Goal: Transaction & Acquisition: Obtain resource

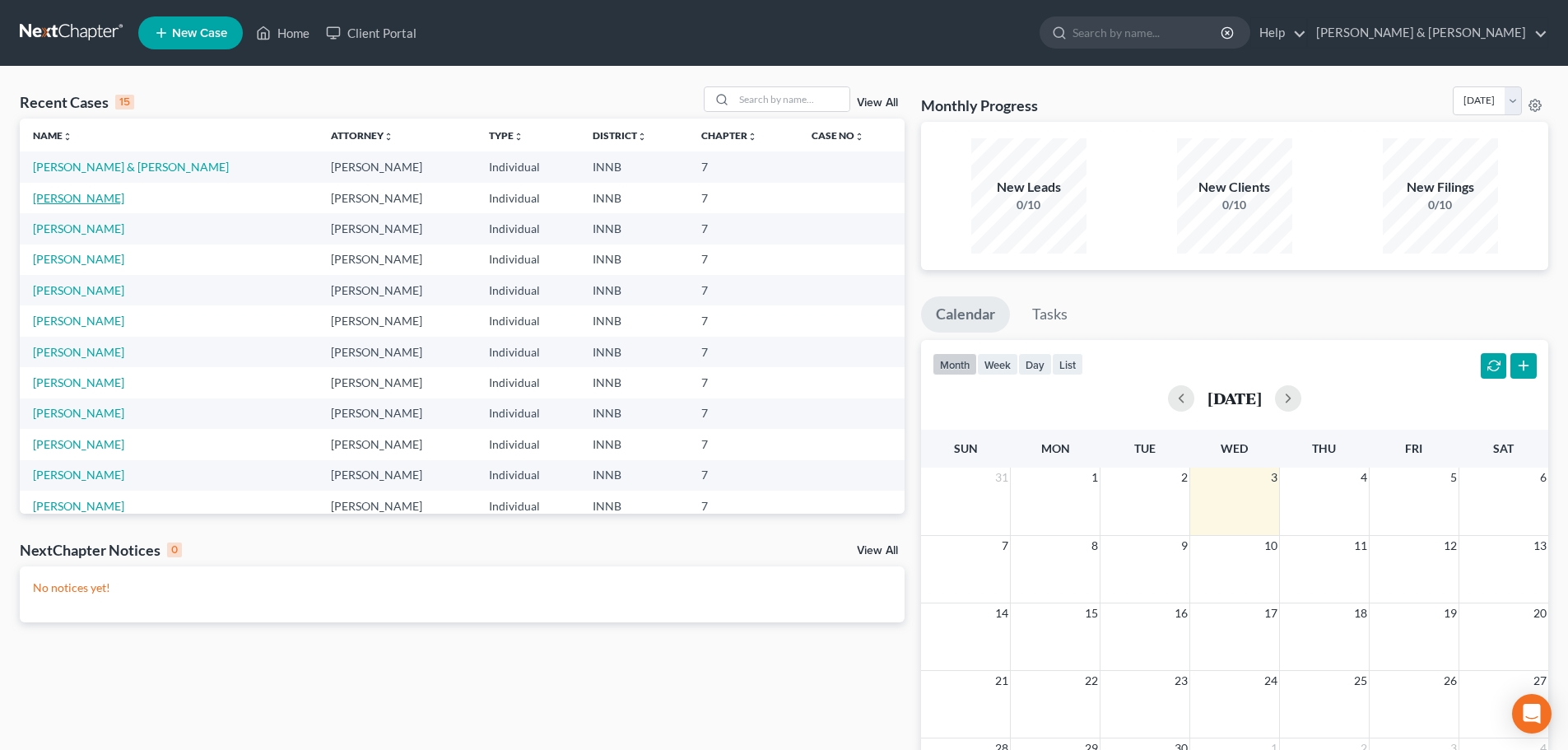
click at [67, 201] on link "[PERSON_NAME]" at bounding box center [78, 198] width 91 height 14
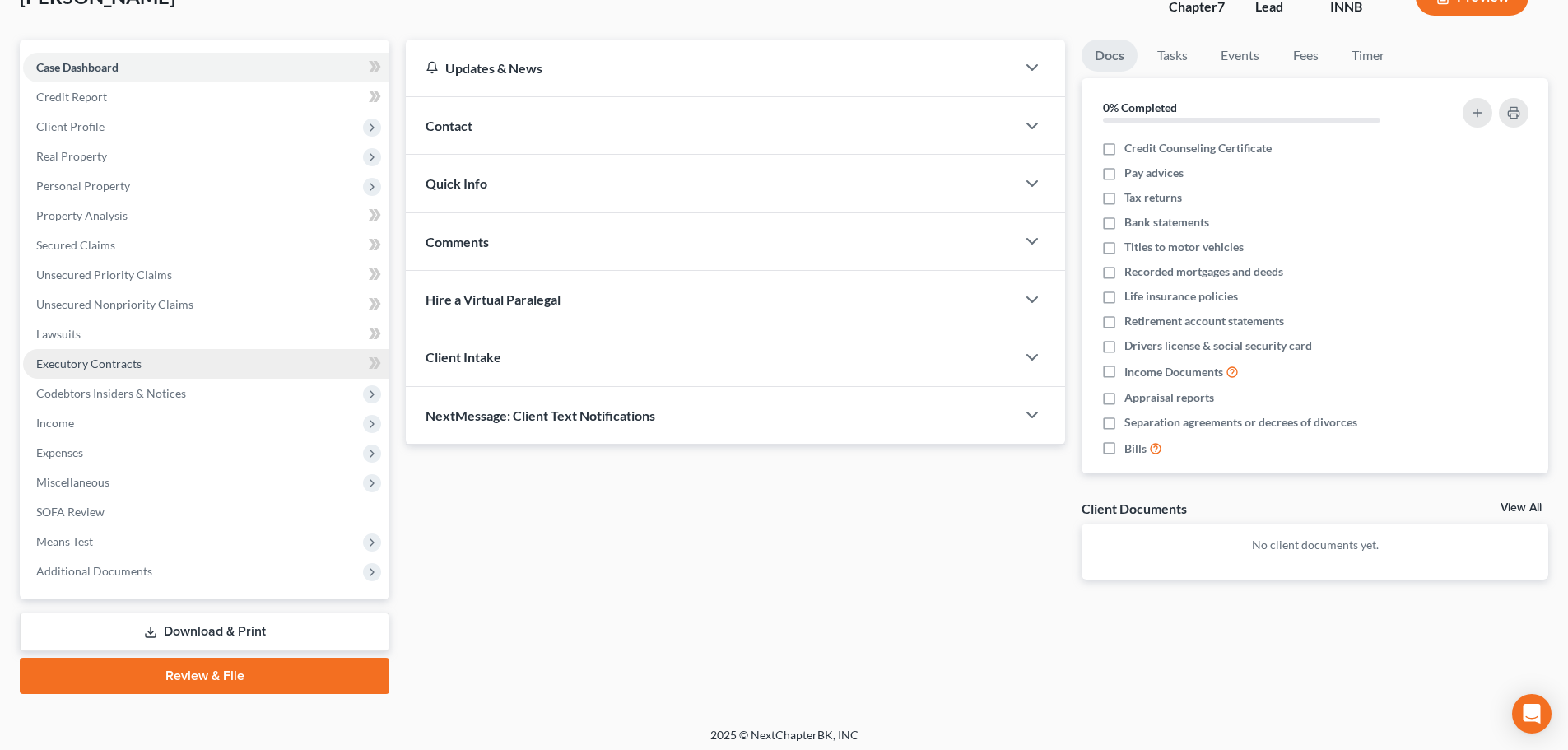
scroll to position [125, 0]
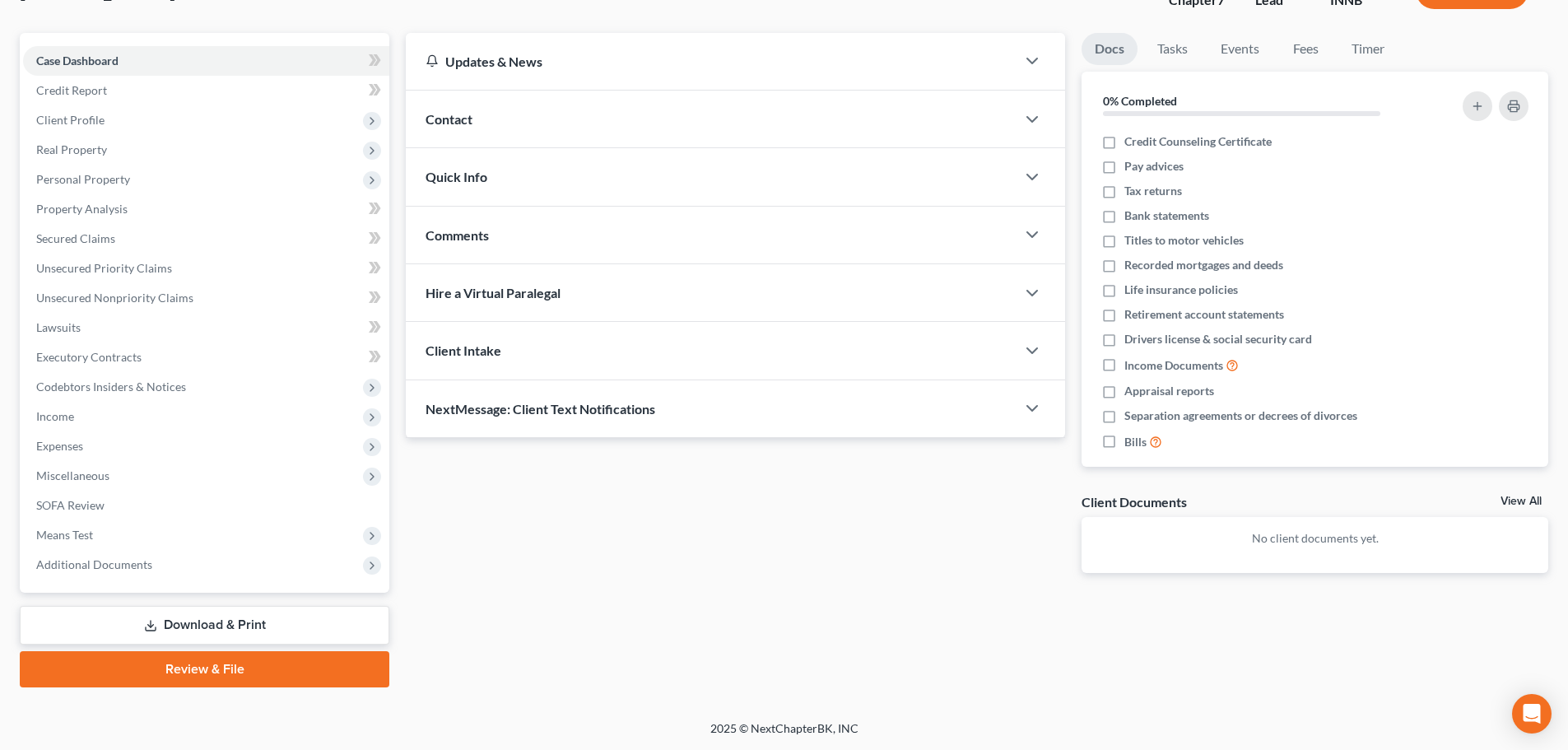
click at [303, 635] on link "Download & Print" at bounding box center [204, 625] width 370 height 39
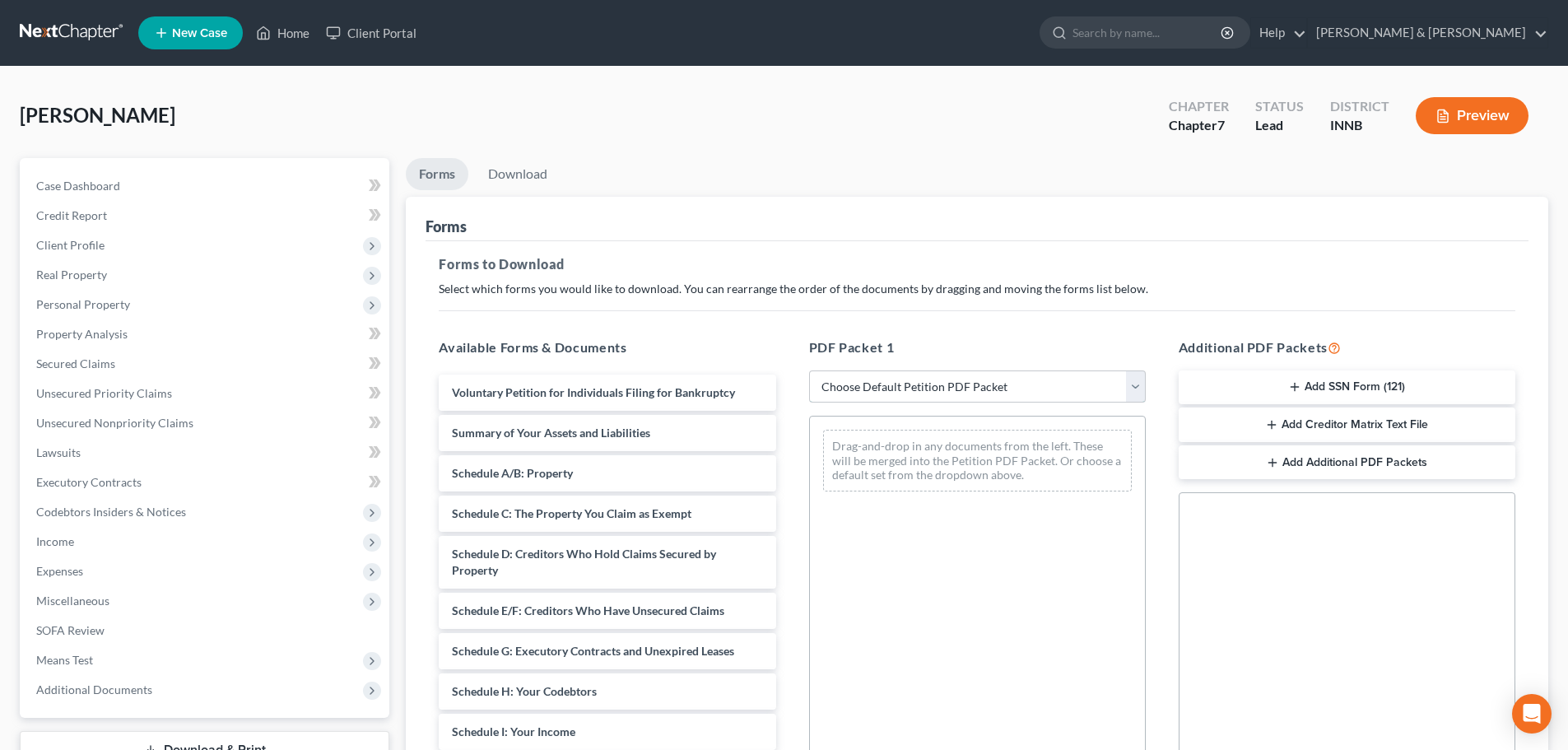
click at [932, 385] on select "Choose Default Petition PDF Packet Complete Bankruptcy Petition (all forms and …" at bounding box center [977, 387] width 337 height 33
select select "4"
click at [809, 370] on select "Choose Default Petition PDF Packet Complete Bankruptcy Petition (all forms and …" at bounding box center [977, 387] width 337 height 33
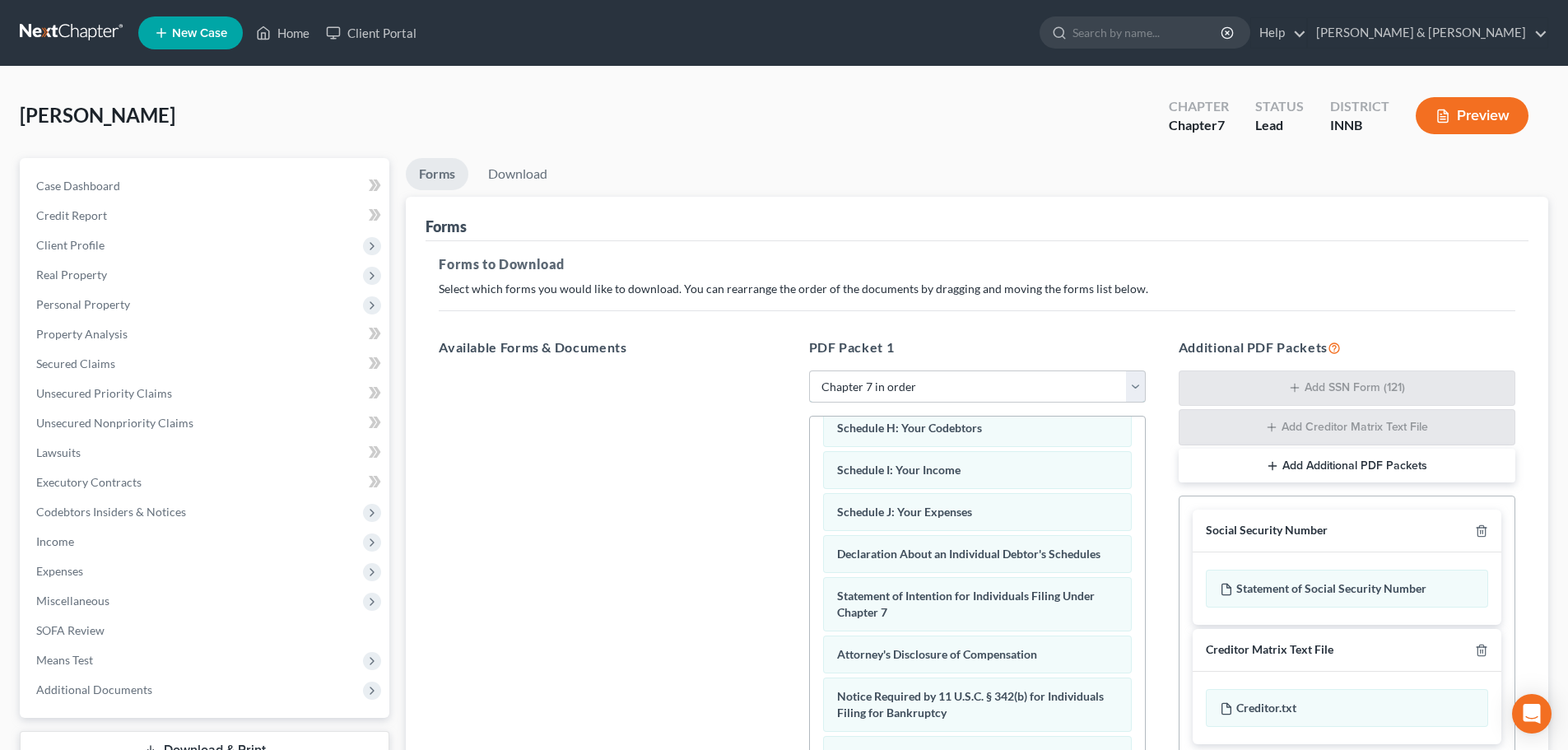
scroll to position [524, 0]
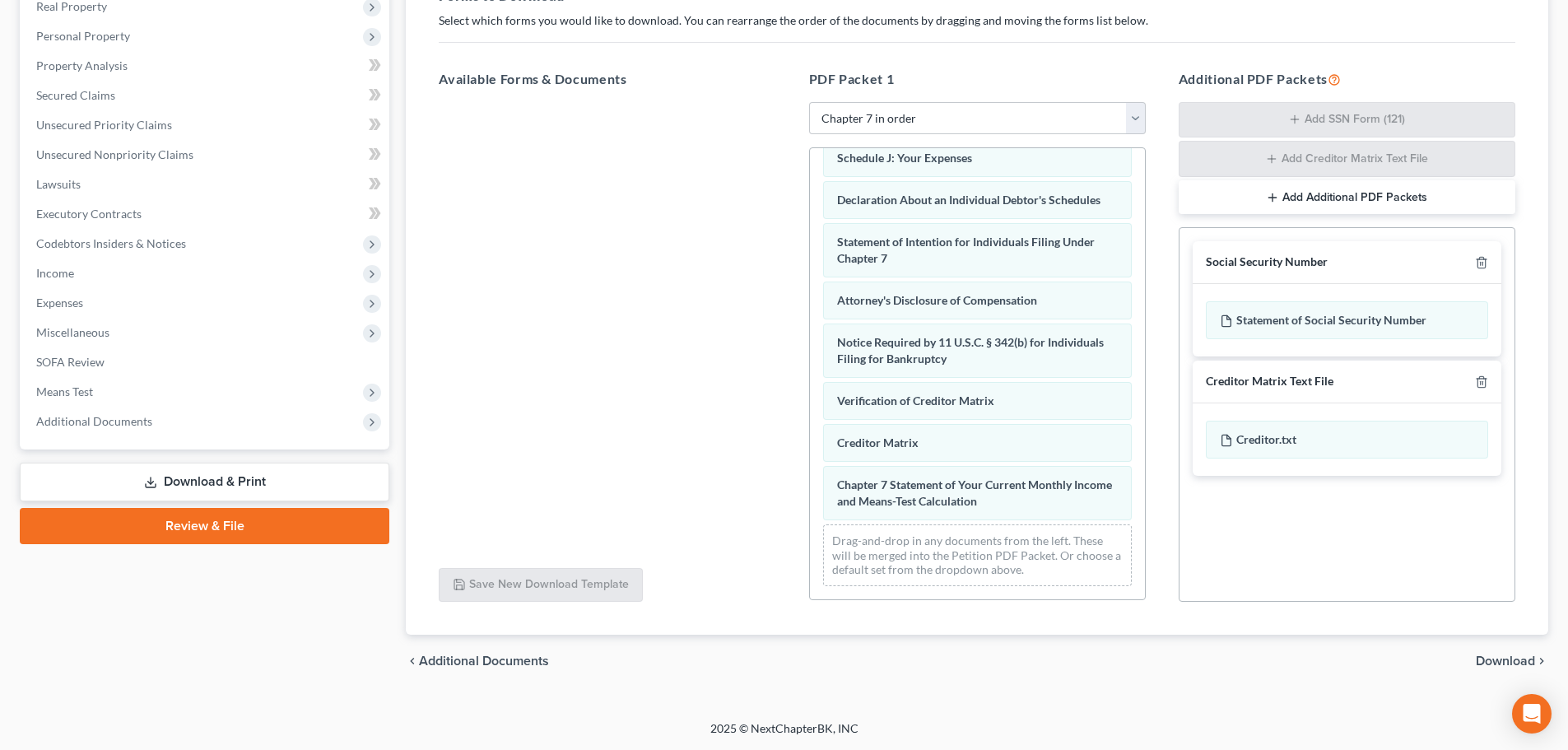
click at [1500, 662] on span "Download" at bounding box center [1505, 661] width 59 height 13
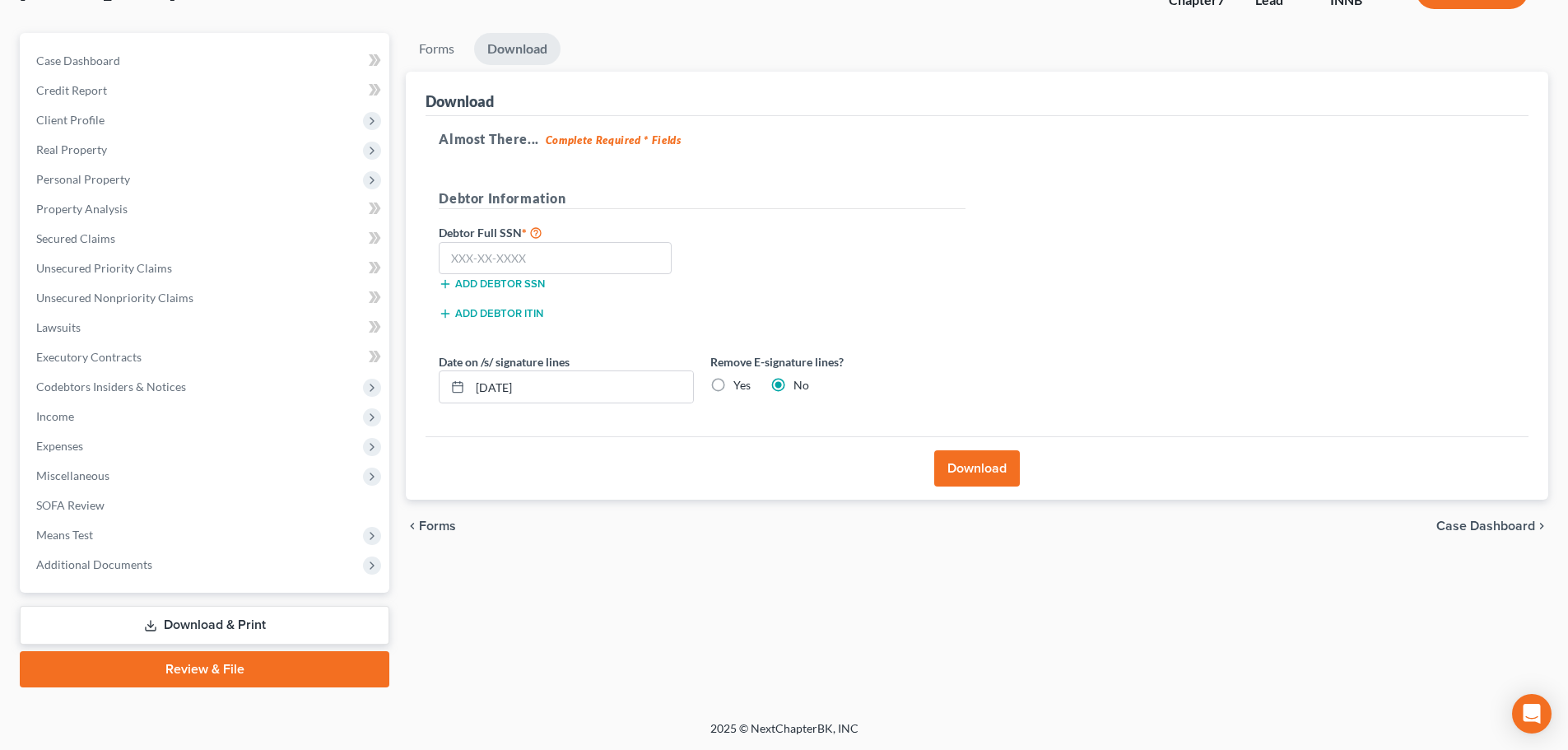
scroll to position [125, 0]
drag, startPoint x: 551, startPoint y: 398, endPoint x: 446, endPoint y: 405, distance: 105.2
click at [446, 405] on div "Date on /s/ signature lines [DATE] Remove E-signature lines? Yes No" at bounding box center [702, 384] width 543 height 63
click at [733, 384] on label "Yes" at bounding box center [742, 385] width 17 height 16
click at [740, 384] on input "Yes" at bounding box center [745, 382] width 11 height 11
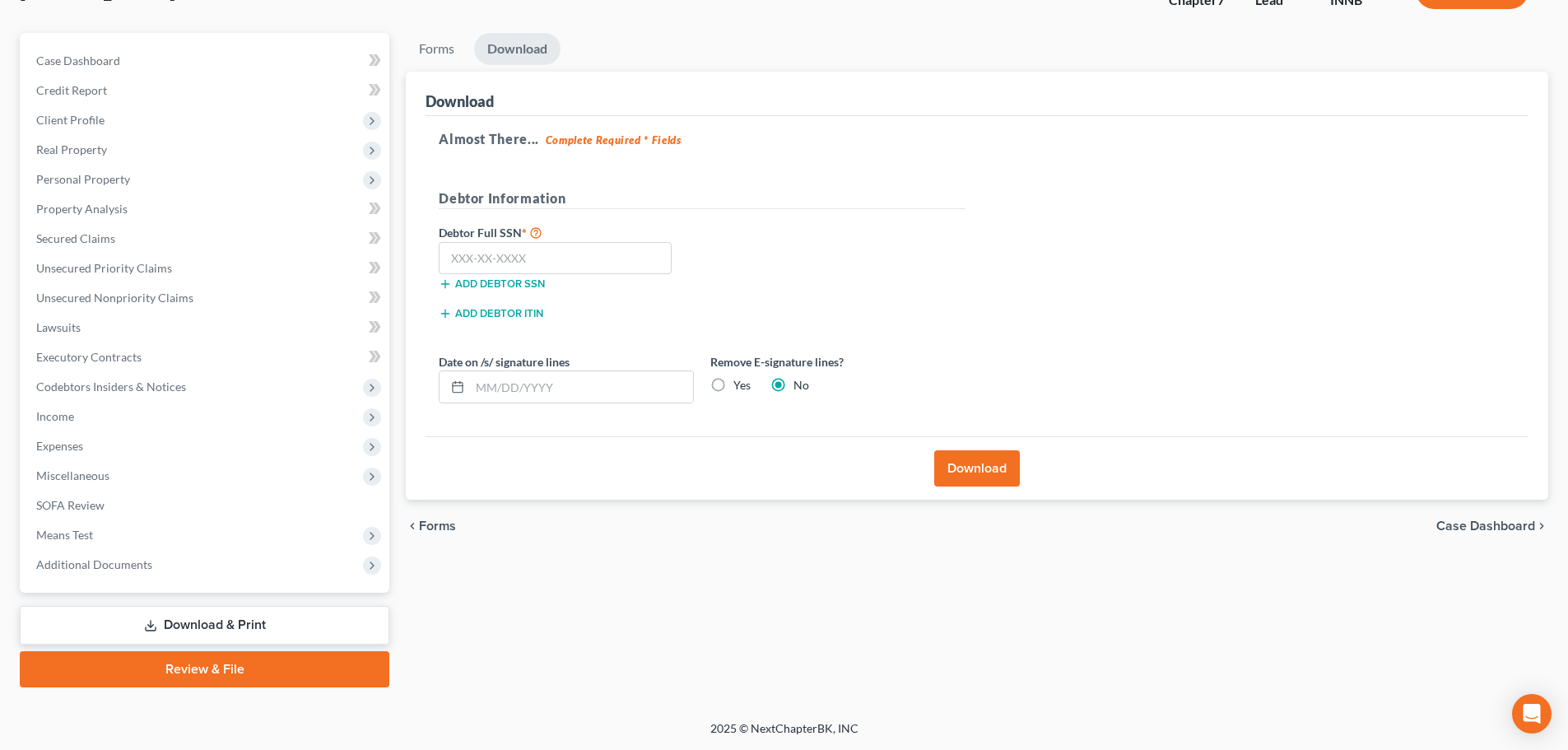
radio input "true"
radio input "false"
click at [967, 468] on button "Download" at bounding box center [977, 468] width 86 height 36
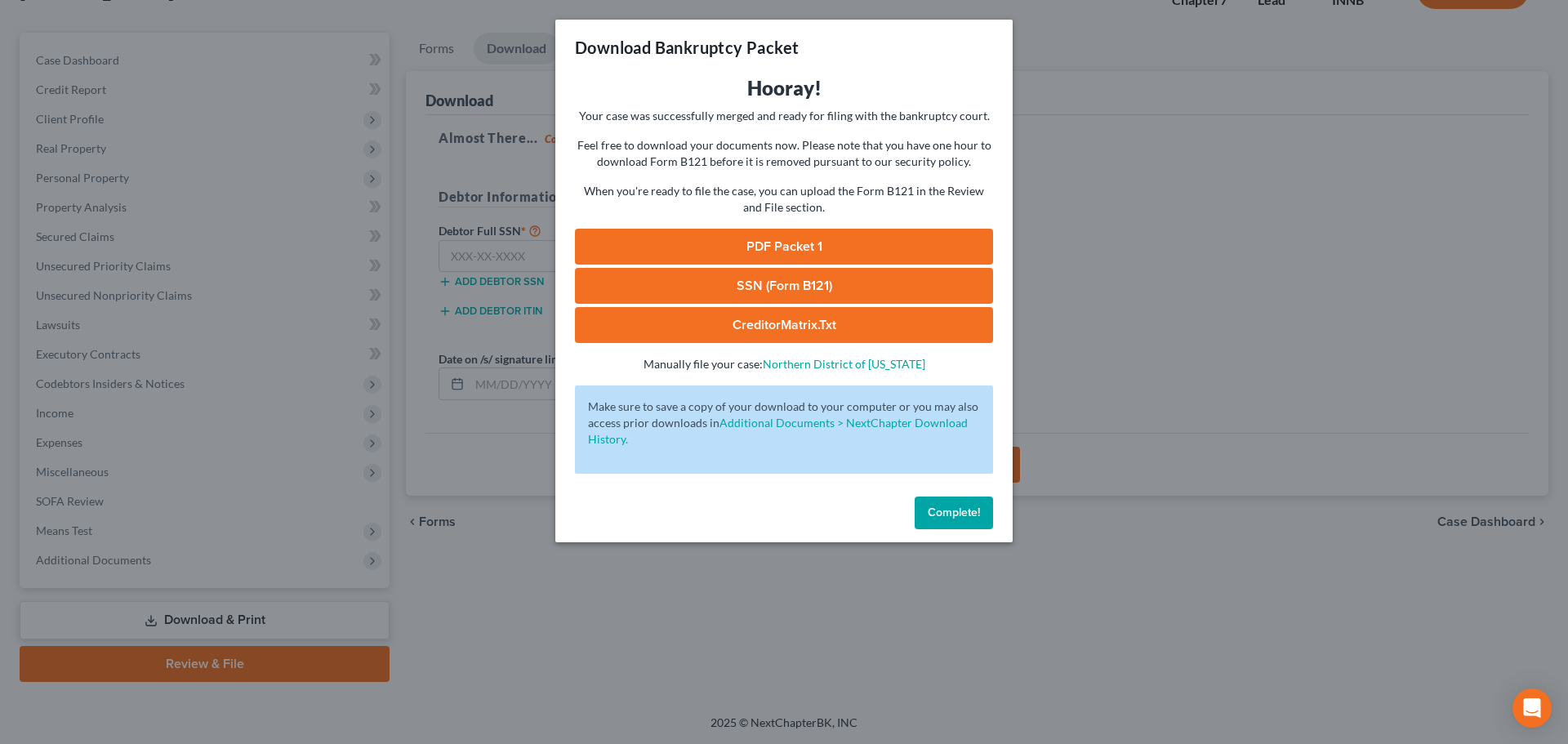
click at [714, 335] on link "CreditorMatrix.txt" at bounding box center [784, 325] width 418 height 36
click at [755, 276] on link "SSN (Form B121)" at bounding box center [784, 286] width 418 height 36
click at [774, 243] on link "PDF Packet 1" at bounding box center [784, 247] width 418 height 36
click at [961, 504] on button "Complete!" at bounding box center [954, 513] width 78 height 33
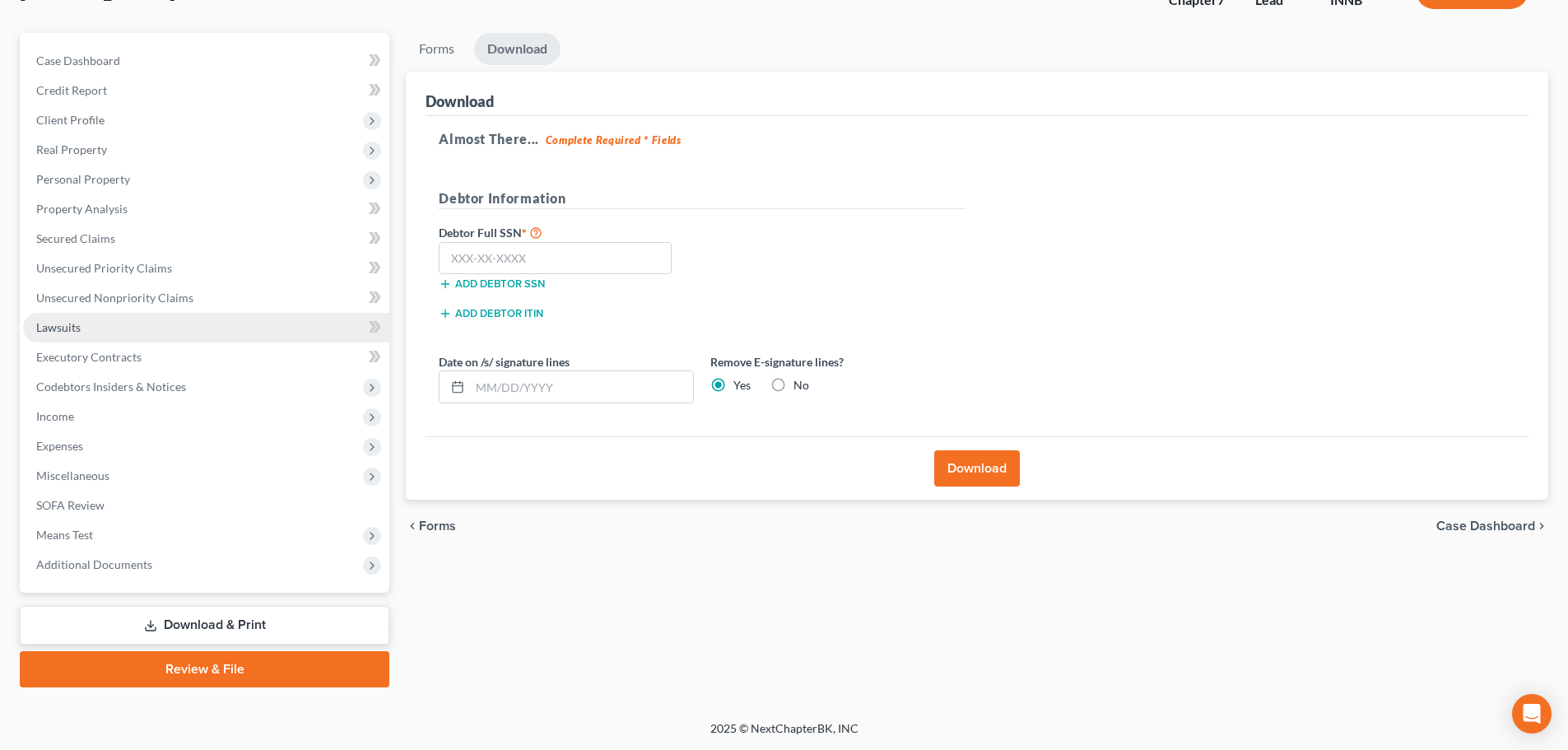
click at [61, 329] on span "Lawsuits" at bounding box center [58, 327] width 44 height 14
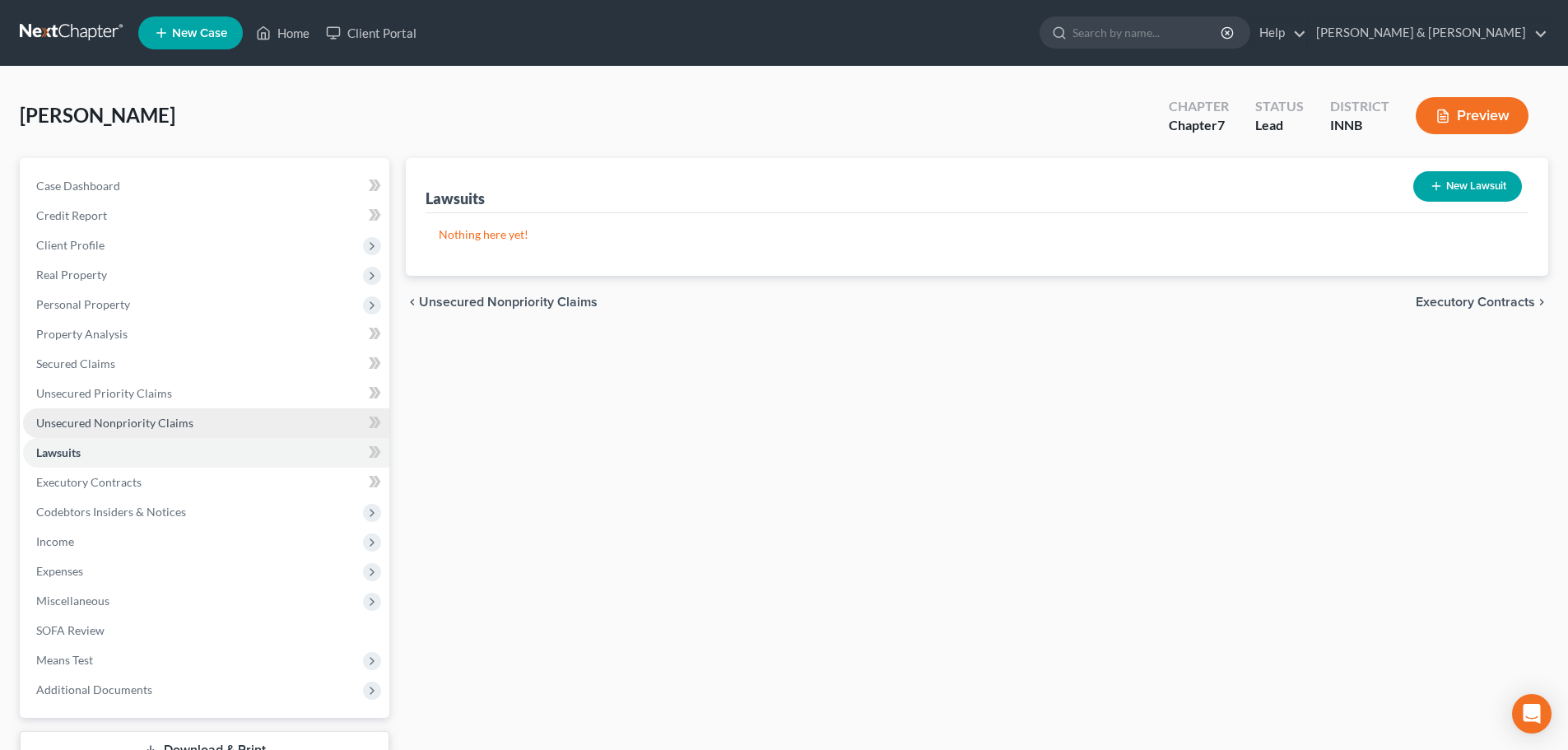
click at [77, 421] on span "Unsecured Nonpriority Claims" at bounding box center [114, 422] width 157 height 14
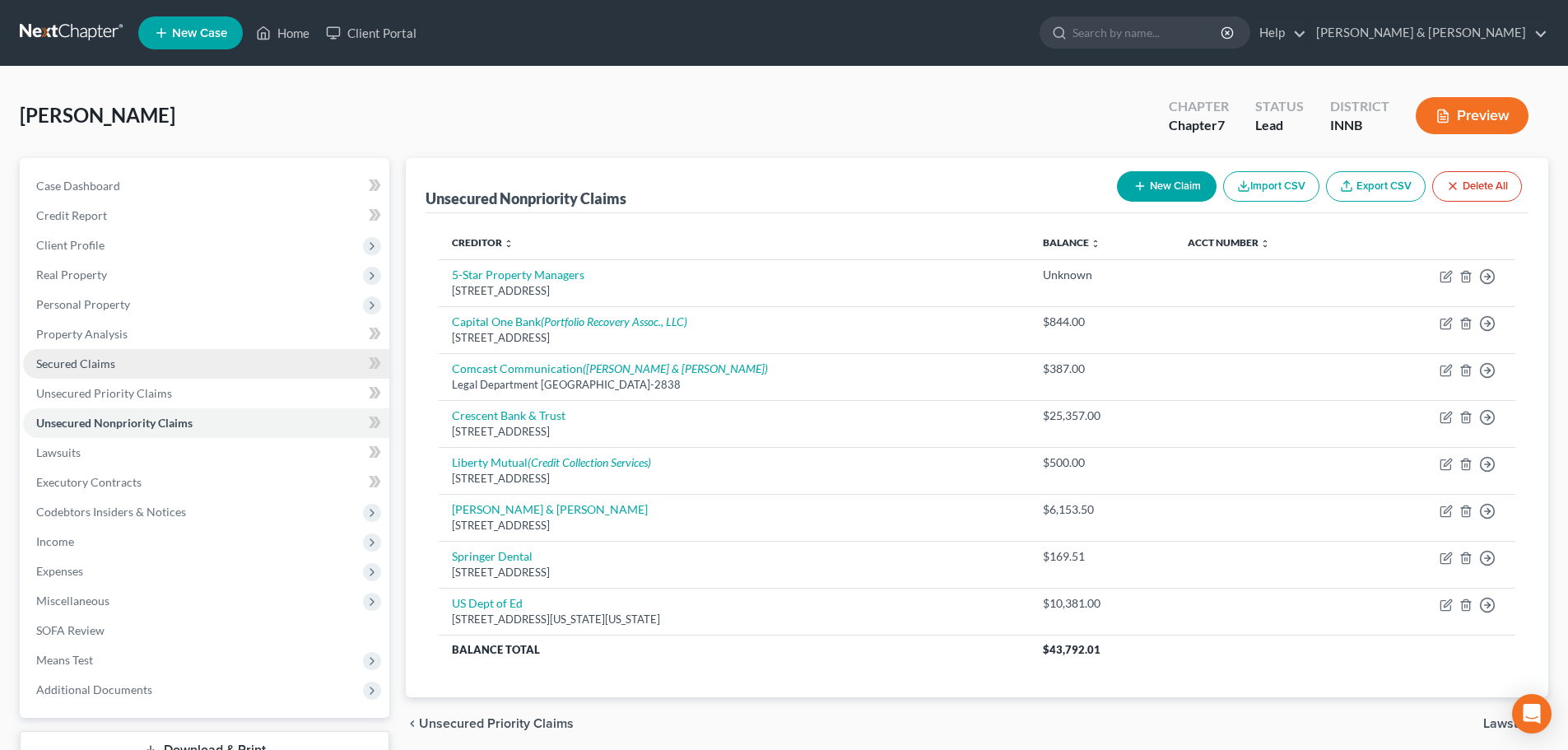
click at [76, 374] on link "Secured Claims" at bounding box center [206, 364] width 366 height 30
